Goal: Task Accomplishment & Management: Manage account settings

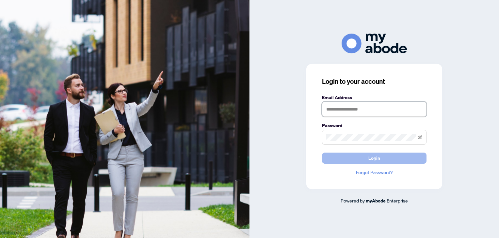
type input "**********"
click at [385, 159] on button "Login" at bounding box center [374, 158] width 104 height 11
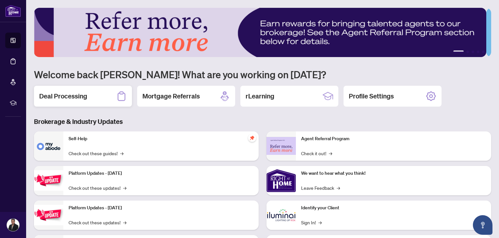
click at [82, 100] on h2 "Deal Processing" at bounding box center [63, 96] width 48 height 9
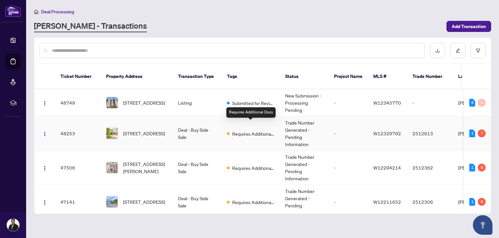
click at [248, 130] on span "Requires Additional Docs" at bounding box center [253, 133] width 42 height 7
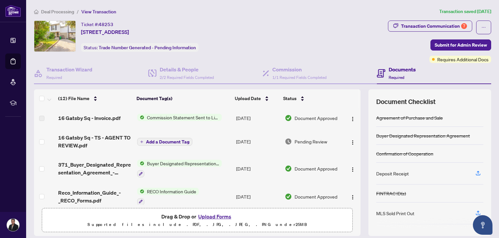
scroll to position [77, 0]
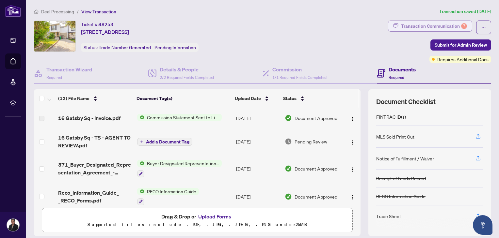
click at [454, 25] on div "Transaction Communication 7" at bounding box center [434, 26] width 66 height 10
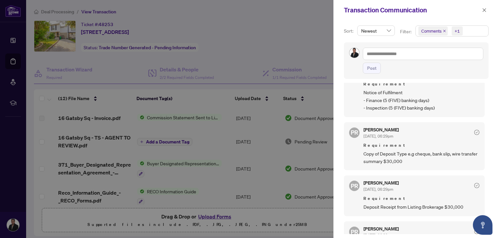
scroll to position [164, 0]
click at [263, 154] on div at bounding box center [249, 119] width 499 height 238
click at [484, 9] on icon "close" at bounding box center [484, 10] width 5 height 5
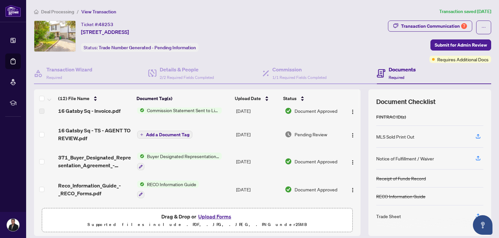
scroll to position [0, 0]
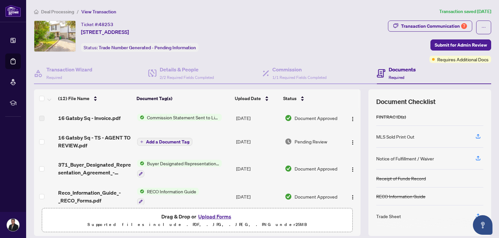
click at [179, 115] on span "Commission Statement Sent to Listing Brokerage" at bounding box center [182, 117] width 77 height 7
click at [177, 73] on div "Details & People 2/2 Required Fields Completed" at bounding box center [187, 73] width 54 height 15
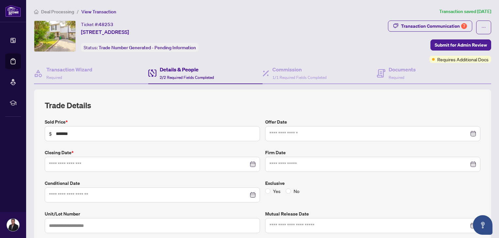
type input "**********"
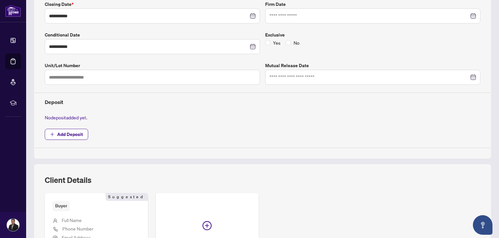
scroll to position [154, 0]
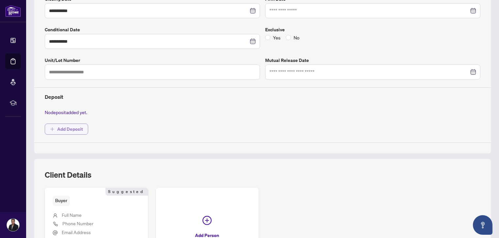
click at [68, 127] on span "Add Deposit" at bounding box center [70, 129] width 26 height 10
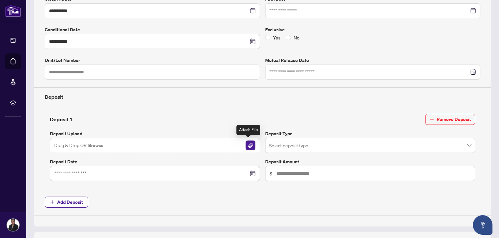
click at [249, 145] on img "button" at bounding box center [250, 146] width 10 height 10
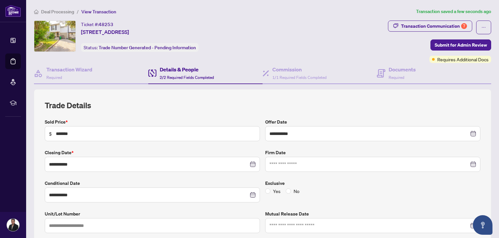
scroll to position [61, 0]
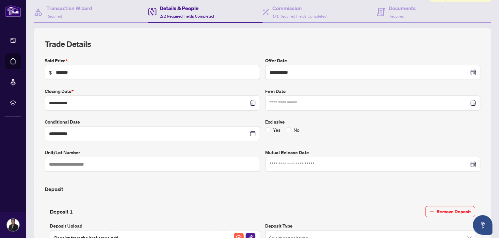
click at [466, 162] on div at bounding box center [372, 164] width 207 height 7
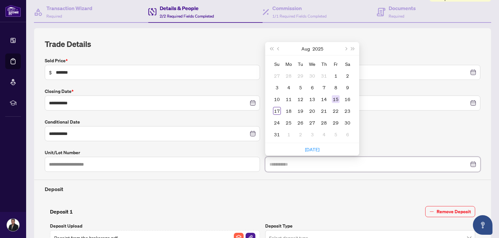
type input "**********"
click at [335, 99] on div "15" at bounding box center [335, 99] width 8 height 8
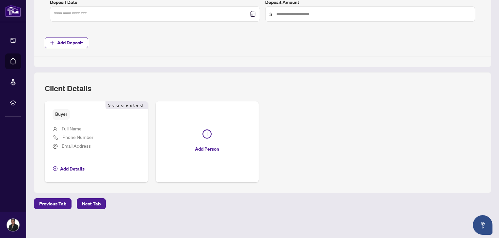
scroll to position [0, 0]
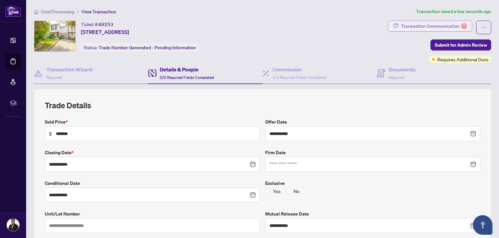
click at [443, 27] on div "Transaction Communication 7" at bounding box center [434, 26] width 66 height 10
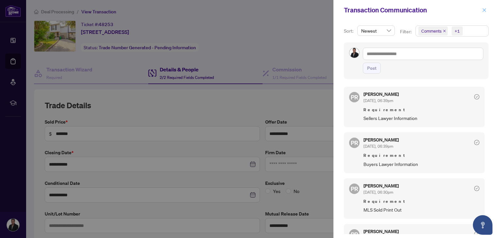
click at [485, 12] on icon "close" at bounding box center [484, 10] width 4 height 4
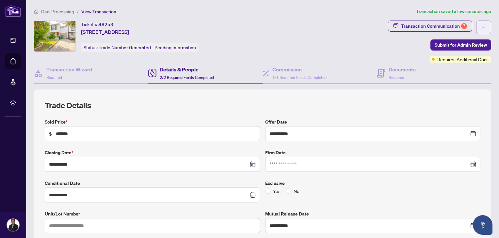
click at [481, 26] on icon "ellipsis" at bounding box center [483, 27] width 5 height 5
click at [352, 49] on div "Ticket #: 48253 [STREET_ADDRESS] Status: Trade Number Generated - Pending Infor…" at bounding box center [209, 36] width 351 height 31
click at [461, 45] on span "Submit for Admin Review" at bounding box center [460, 45] width 52 height 10
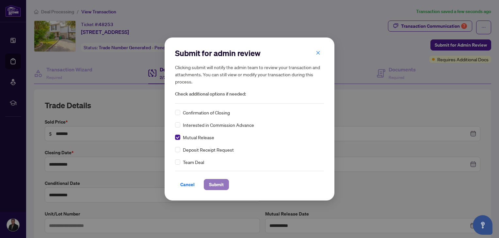
click at [214, 187] on span "Submit" at bounding box center [216, 184] width 15 height 10
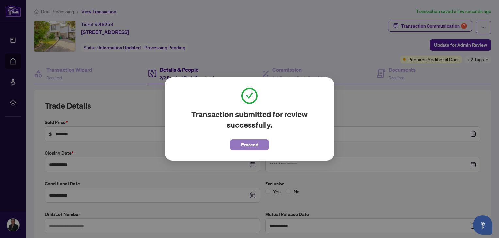
click at [247, 149] on span "Proceed" at bounding box center [249, 145] width 17 height 10
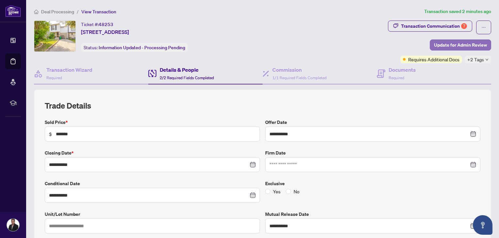
click at [451, 43] on span "Update for Admin Review" at bounding box center [460, 45] width 53 height 10
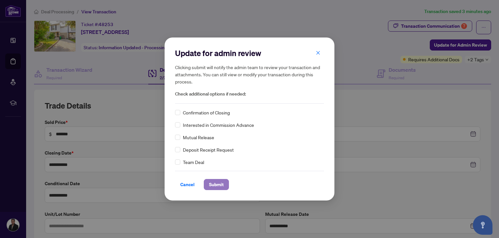
click at [219, 187] on span "Submit" at bounding box center [216, 184] width 15 height 10
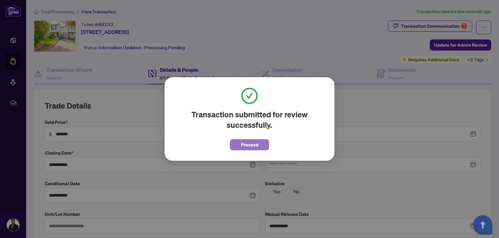
click at [242, 146] on span "Proceed" at bounding box center [249, 145] width 17 height 10
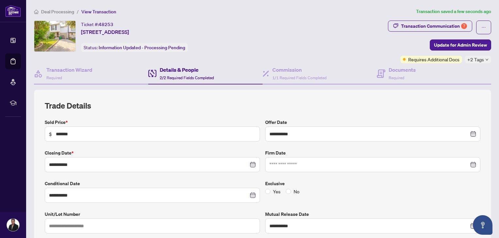
click at [57, 12] on span "Deal Processing" at bounding box center [57, 12] width 33 height 6
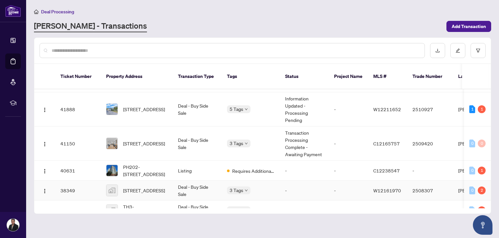
scroll to position [228, 0]
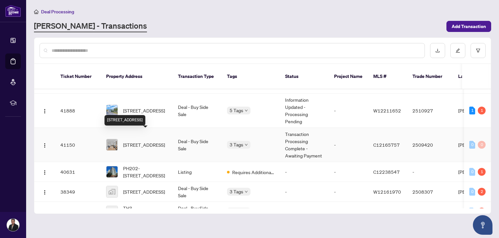
click at [145, 141] on span "[STREET_ADDRESS]" at bounding box center [144, 144] width 42 height 7
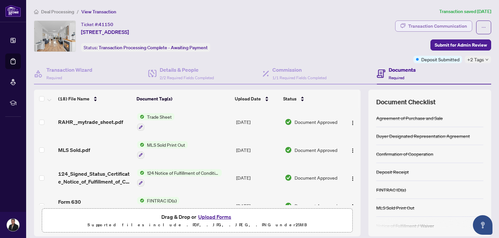
click at [447, 28] on div "Transaction Communication" at bounding box center [437, 26] width 59 height 10
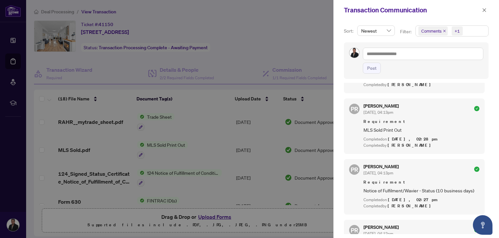
scroll to position [185, 0]
click at [295, 20] on div at bounding box center [249, 119] width 499 height 238
click at [483, 10] on icon "close" at bounding box center [484, 10] width 5 height 5
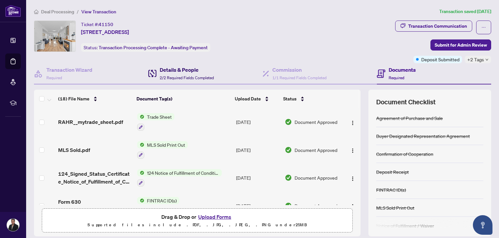
click at [193, 70] on h4 "Details & People" at bounding box center [187, 70] width 54 height 8
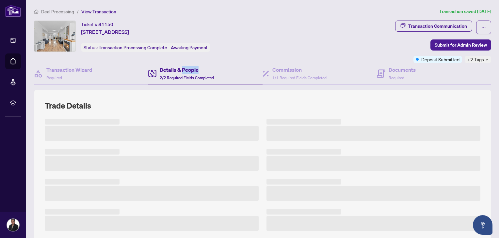
click at [193, 70] on h4 "Details & People" at bounding box center [187, 70] width 54 height 8
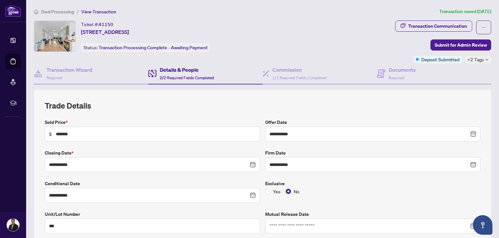
click at [345, 26] on div "Ticket #: 41150 [STREET_ADDRESS] Status: Transaction Processing Complete - Awai…" at bounding box center [213, 36] width 358 height 31
click at [52, 13] on span "Deal Processing" at bounding box center [57, 12] width 33 height 6
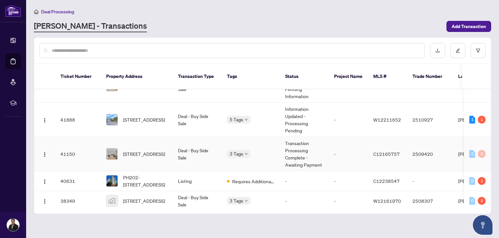
scroll to position [220, 0]
click at [290, 19] on div "Deal Processing [PERSON_NAME] - Transactions Add Transaction" at bounding box center [262, 20] width 457 height 24
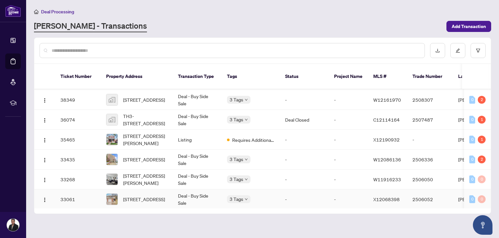
scroll to position [317, 0]
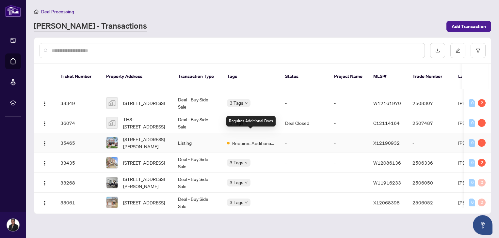
click at [247, 140] on span "Requires Additional Docs" at bounding box center [253, 143] width 42 height 7
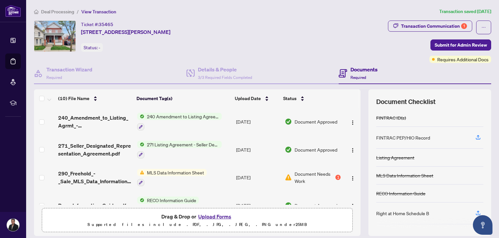
click at [168, 176] on div "MLS Data Information Sheet" at bounding box center [171, 178] width 69 height 18
click at [140, 171] on img at bounding box center [140, 172] width 7 height 7
click at [138, 184] on button "button" at bounding box center [140, 182] width 7 height 7
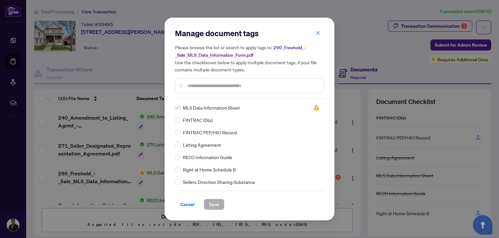
click at [198, 108] on span "MLS Data Information Sheet" at bounding box center [211, 107] width 57 height 7
click at [381, 47] on div "Manage document tags Please browse the list or search to apply tags to: 290_Fre…" at bounding box center [249, 119] width 499 height 238
click at [317, 34] on icon "close" at bounding box center [318, 33] width 4 height 4
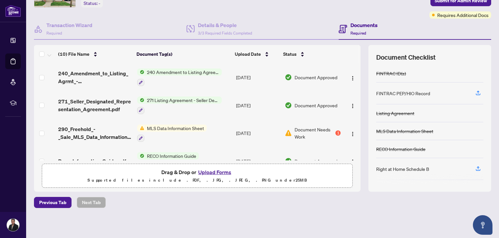
click at [404, 34] on div "Documents Required" at bounding box center [414, 29] width 152 height 21
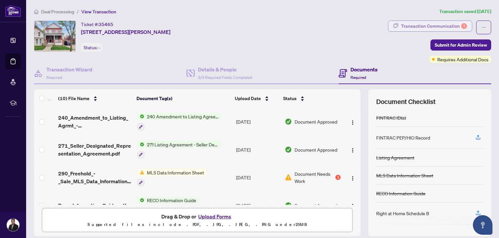
click at [440, 26] on div "Transaction Communication 1" at bounding box center [434, 26] width 66 height 10
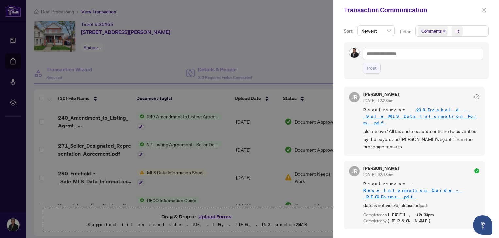
click at [317, 50] on div at bounding box center [249, 119] width 499 height 238
